Goal: Task Accomplishment & Management: Complete application form

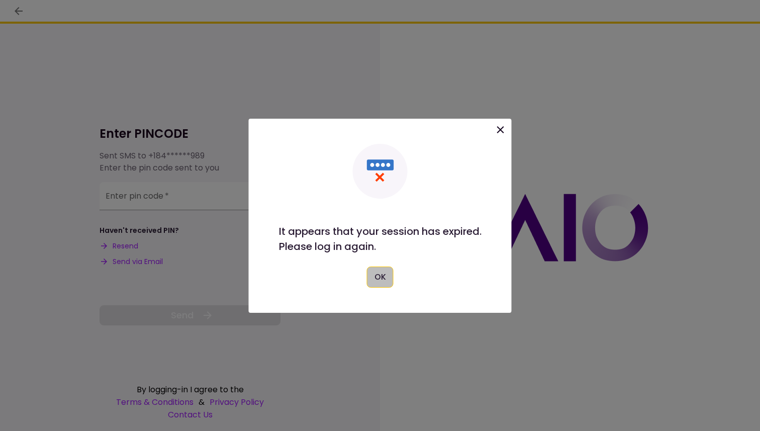
click at [379, 273] on button "OK" at bounding box center [380, 276] width 27 height 21
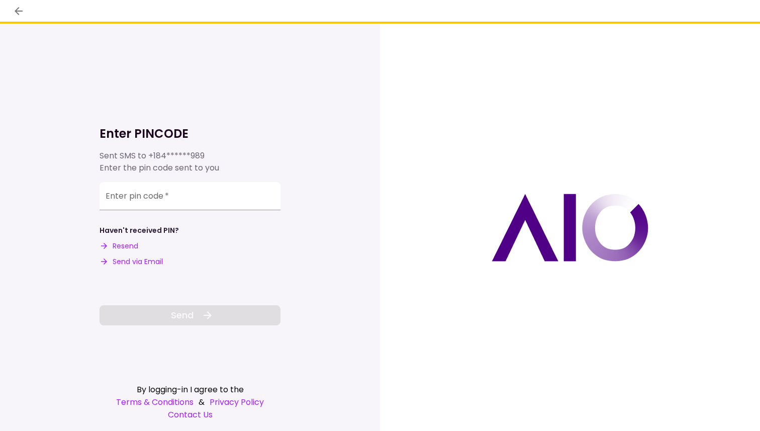
click at [124, 246] on button "Resend" at bounding box center [119, 246] width 39 height 11
click at [151, 196] on input "Enter pin code   *" at bounding box center [190, 194] width 181 height 28
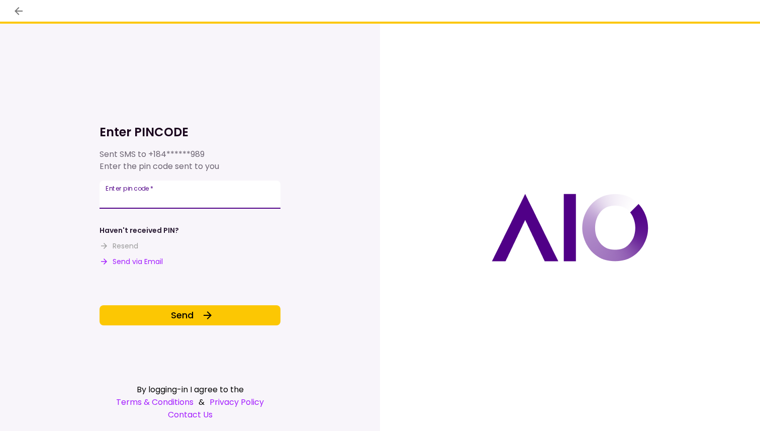
type input "******"
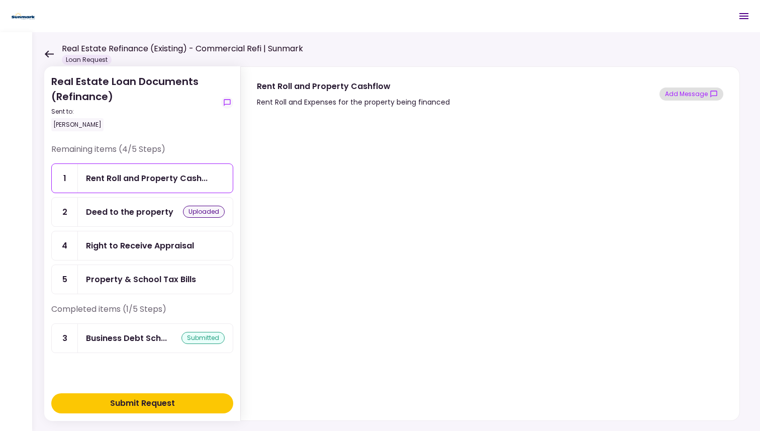
click at [691, 95] on button "Add Message" at bounding box center [692, 93] width 64 height 13
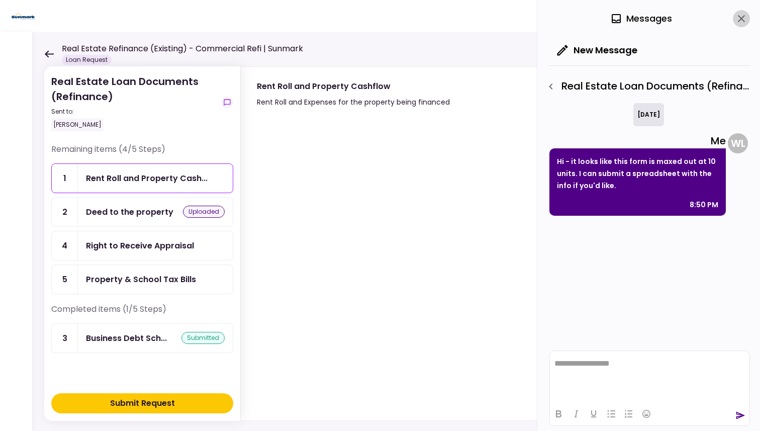
click at [746, 23] on icon "close" at bounding box center [741, 19] width 12 height 12
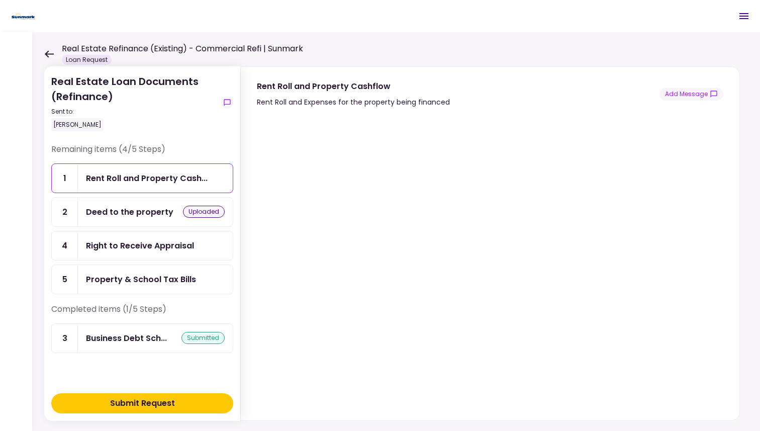
click at [194, 245] on div "Right to Receive Appraisal" at bounding box center [155, 245] width 139 height 13
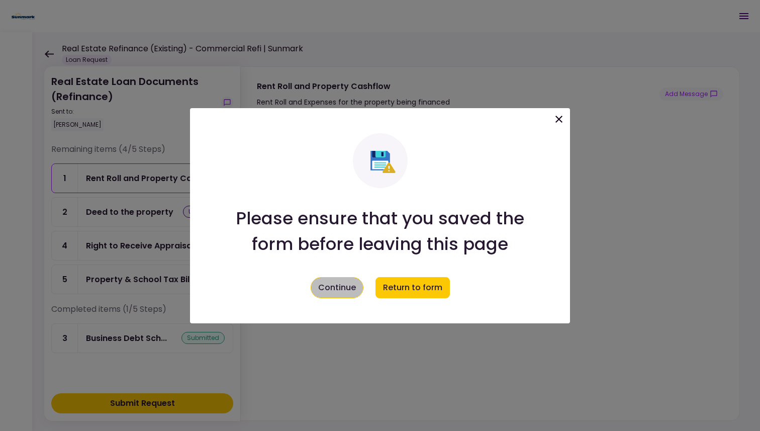
click at [350, 286] on button "Continue" at bounding box center [337, 287] width 53 height 21
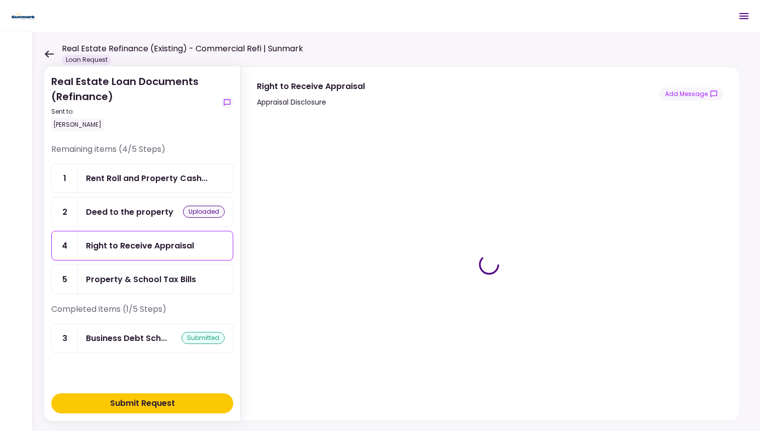
click at [160, 278] on div "Property & School Tax Bills" at bounding box center [141, 279] width 110 height 13
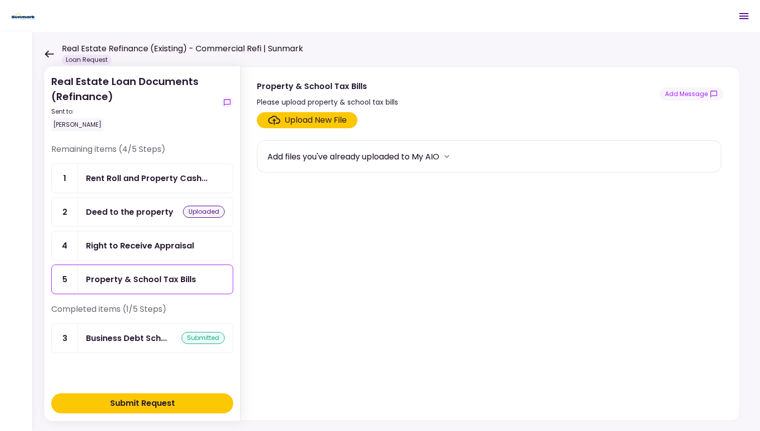
click at [452, 157] on icon "more" at bounding box center [447, 156] width 10 height 10
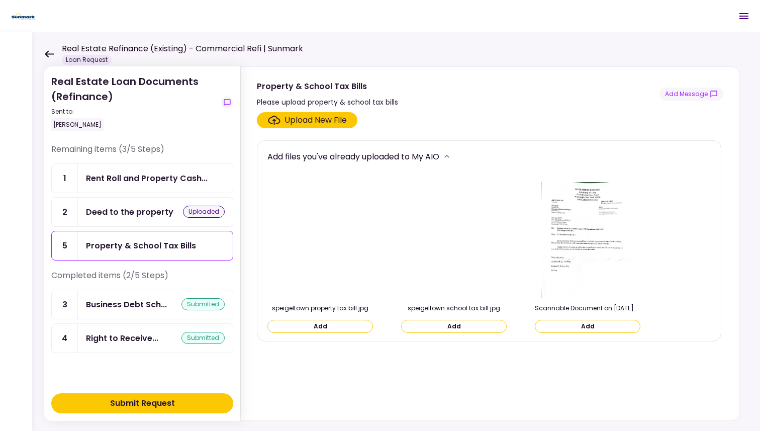
click at [50, 55] on icon at bounding box center [49, 54] width 10 height 8
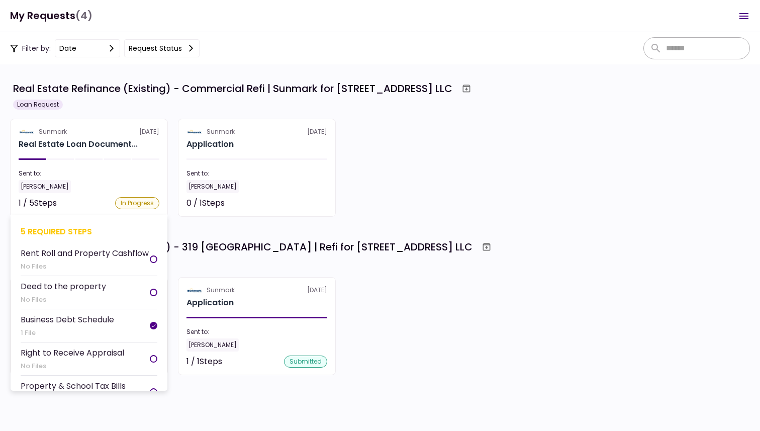
click at [116, 174] on div "Sent to:" at bounding box center [89, 173] width 141 height 9
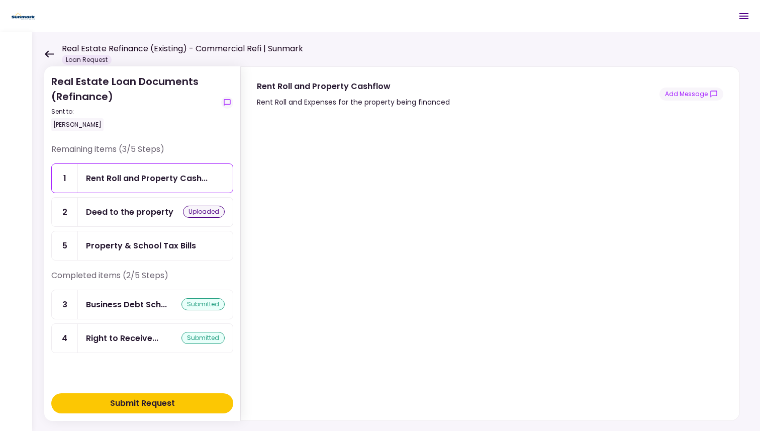
click at [55, 55] on div "Real Estate Refinance (Existing) - Commercial Refi | Sunmark Loan Request" at bounding box center [173, 54] width 259 height 22
click at [50, 54] on icon at bounding box center [49, 53] width 9 height 7
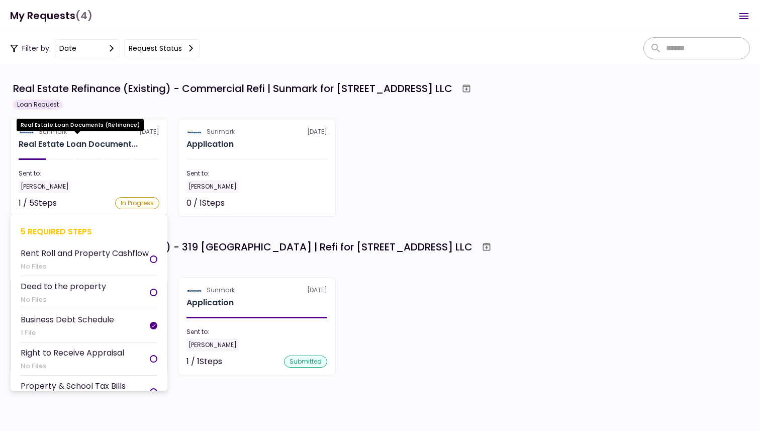
click at [112, 141] on div "Real Estate Loan Document..." at bounding box center [78, 144] width 119 height 12
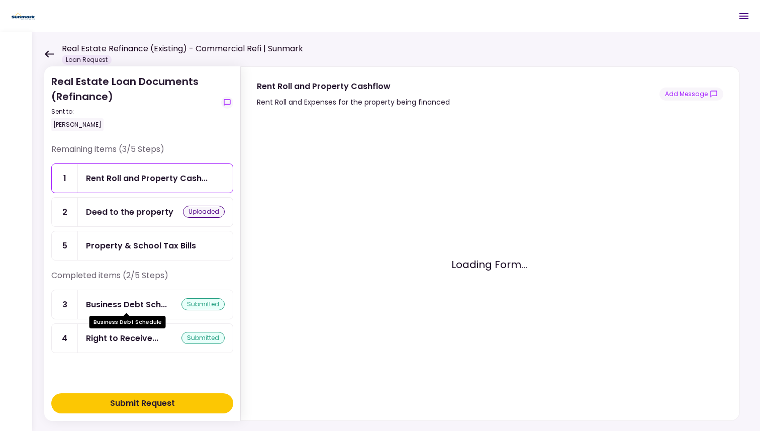
click at [136, 300] on div "Business Debt Sch..." at bounding box center [126, 304] width 81 height 13
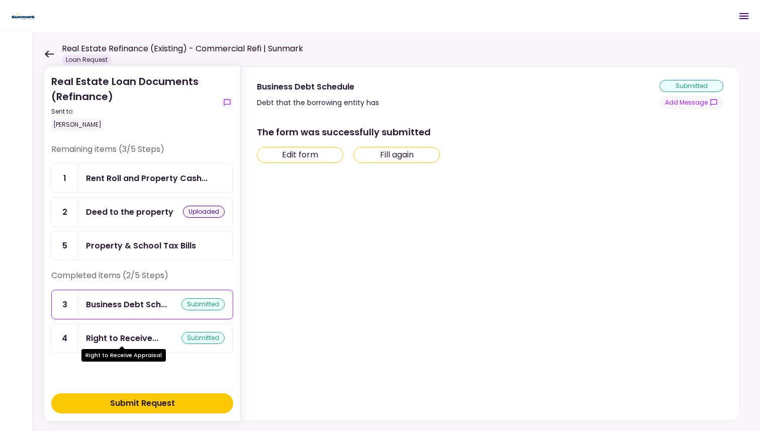
click at [134, 333] on div "Right to Receive..." at bounding box center [122, 338] width 72 height 13
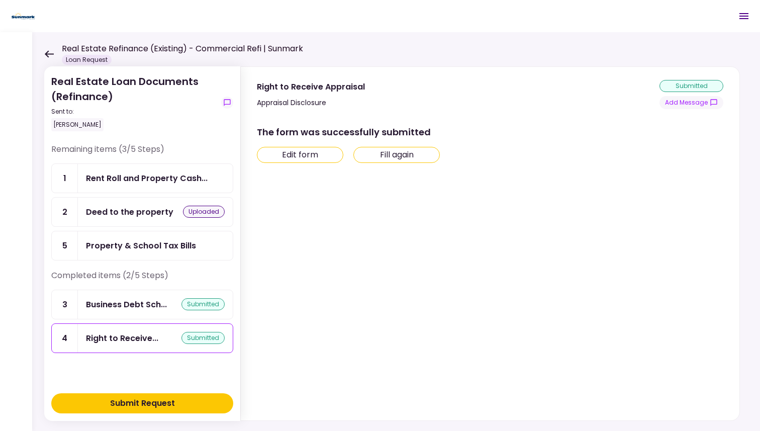
click at [178, 185] on div "Rent Roll and Property Cash..." at bounding box center [155, 178] width 155 height 29
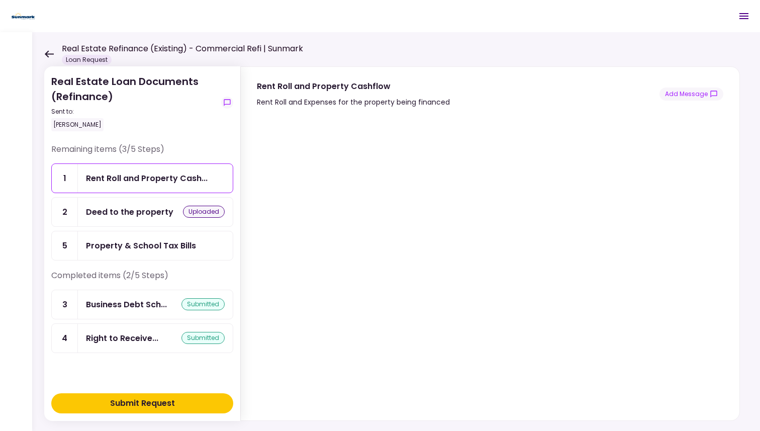
click at [158, 245] on div "Property & School Tax Bills" at bounding box center [141, 245] width 110 height 13
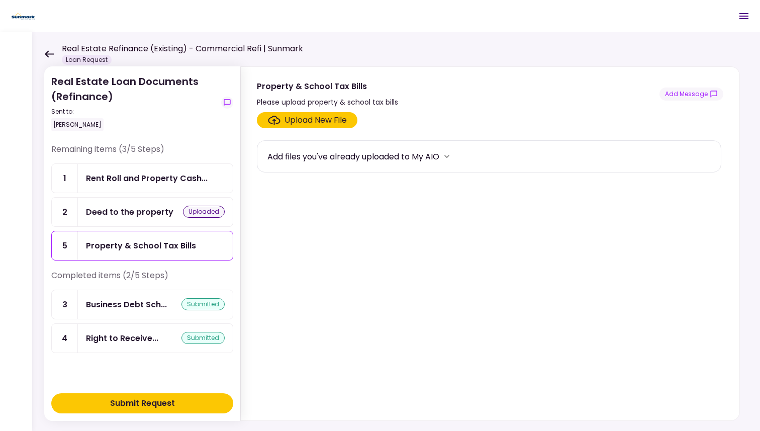
click at [298, 119] on div "Upload New File" at bounding box center [316, 120] width 62 height 12
click at [0, 0] on input "Upload New File" at bounding box center [0, 0] width 0 height 0
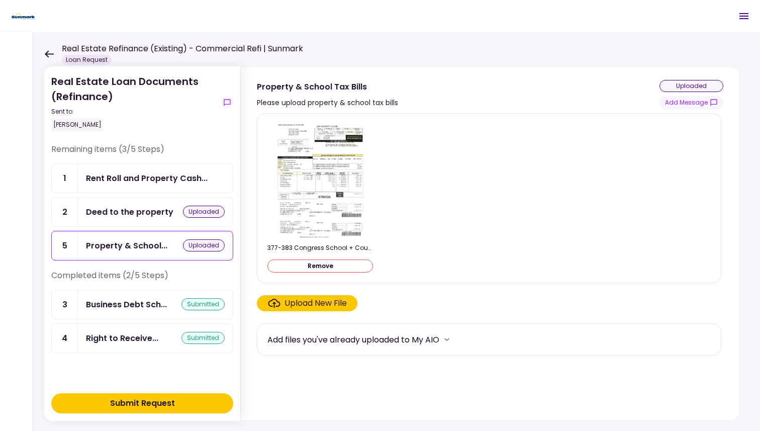
click at [192, 185] on div "Rent Roll and Property Cash..." at bounding box center [155, 178] width 155 height 29
